Goal: Navigation & Orientation: Find specific page/section

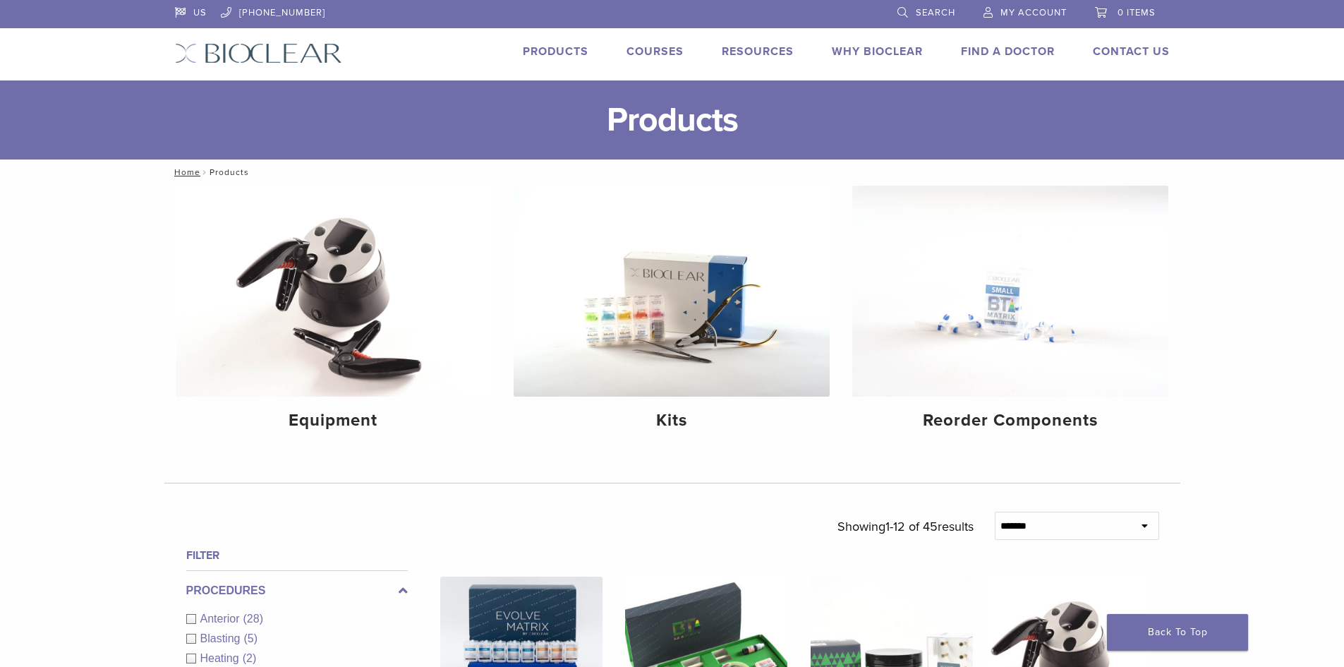
scroll to position [71, 0]
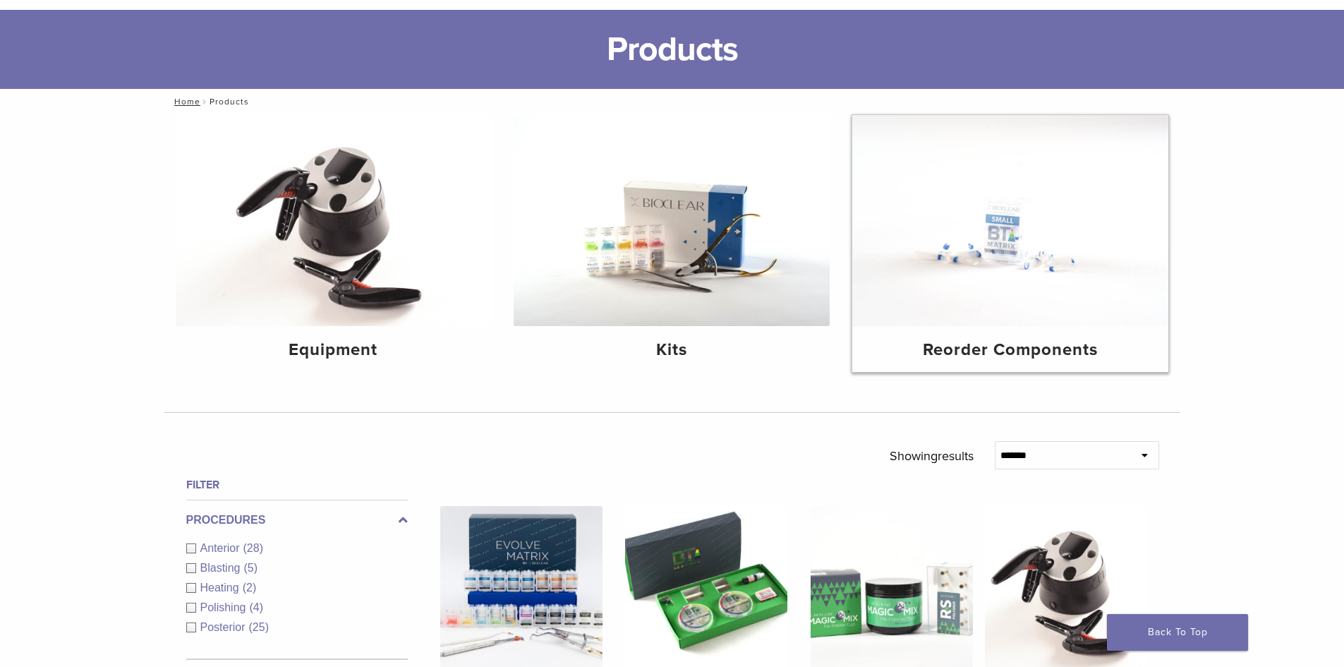
click at [1040, 253] on img at bounding box center [1010, 220] width 316 height 211
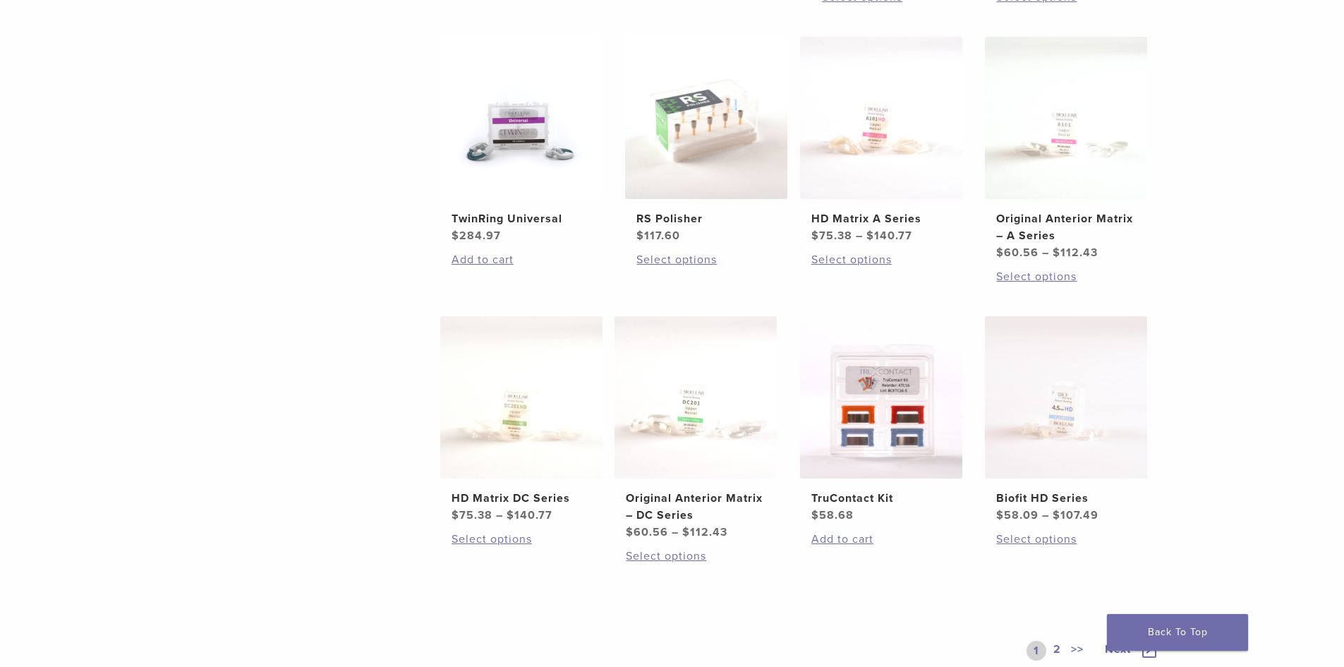
scroll to position [776, 0]
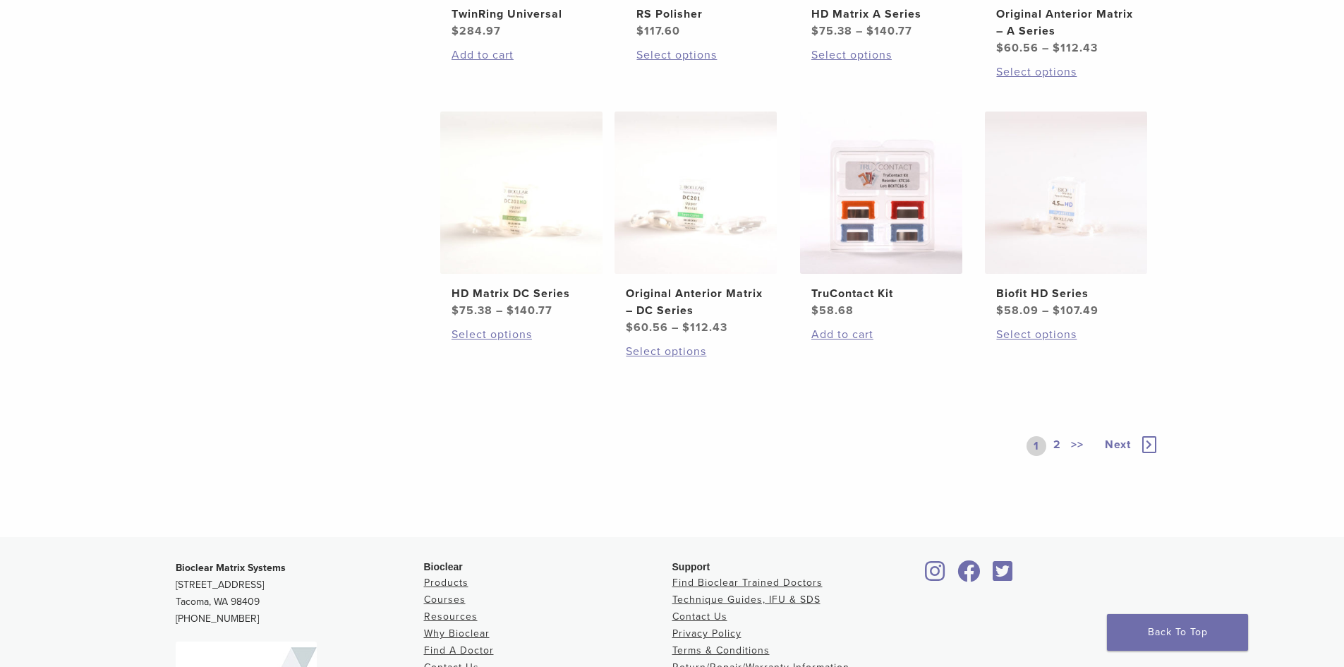
click at [1057, 447] on link "2" at bounding box center [1057, 446] width 13 height 20
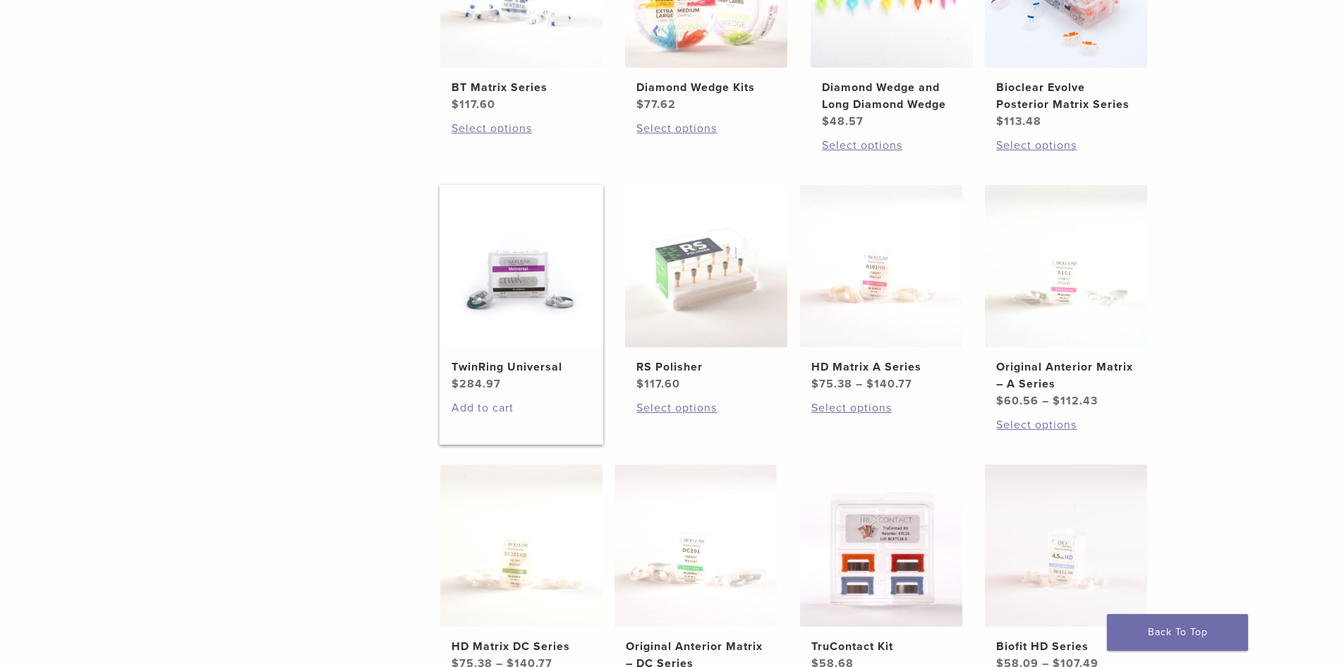
scroll to position [776, 0]
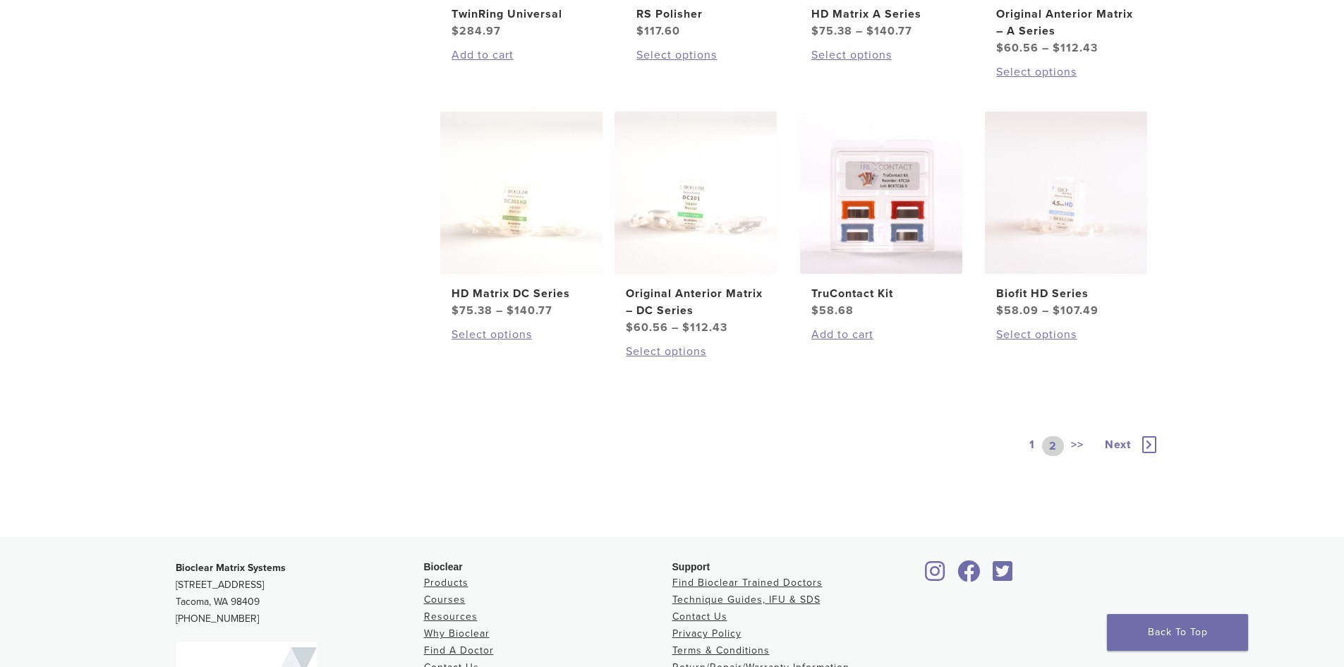
click at [1051, 447] on link "2" at bounding box center [1053, 446] width 22 height 20
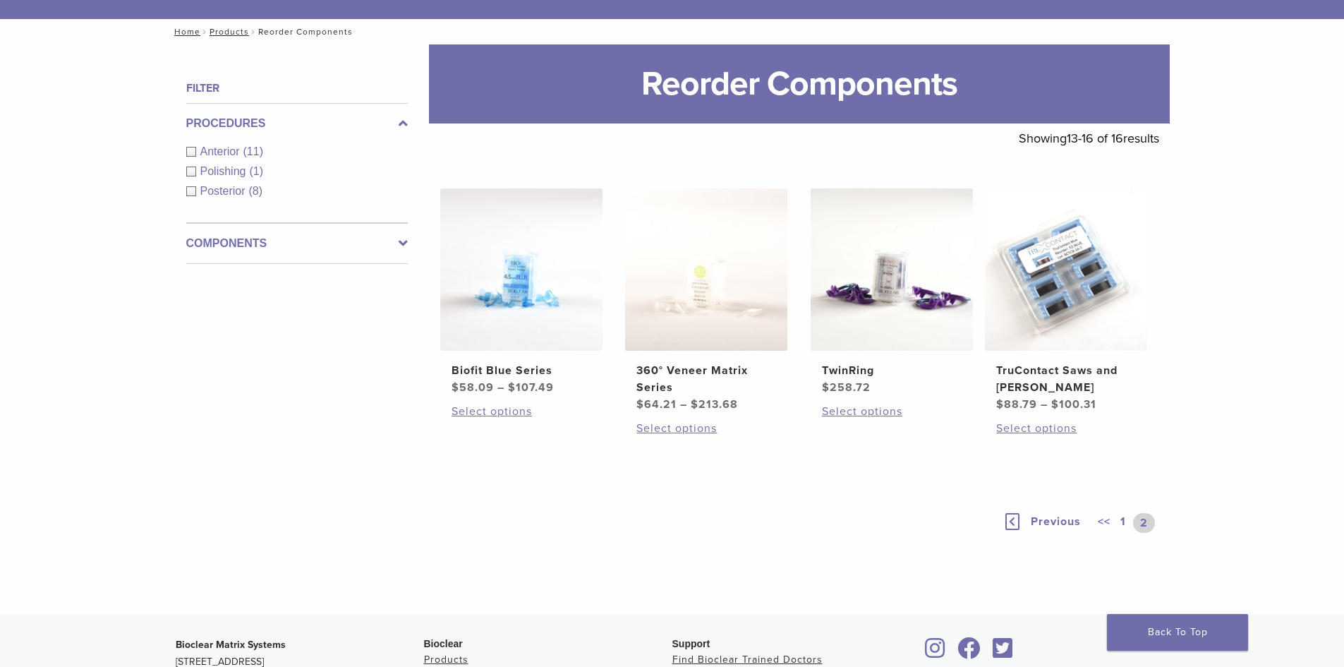
scroll to position [141, 0]
click at [1125, 518] on link "1" at bounding box center [1123, 522] width 11 height 20
click at [1130, 518] on link "1" at bounding box center [1128, 522] width 20 height 20
